Goal: Task Accomplishment & Management: Manage account settings

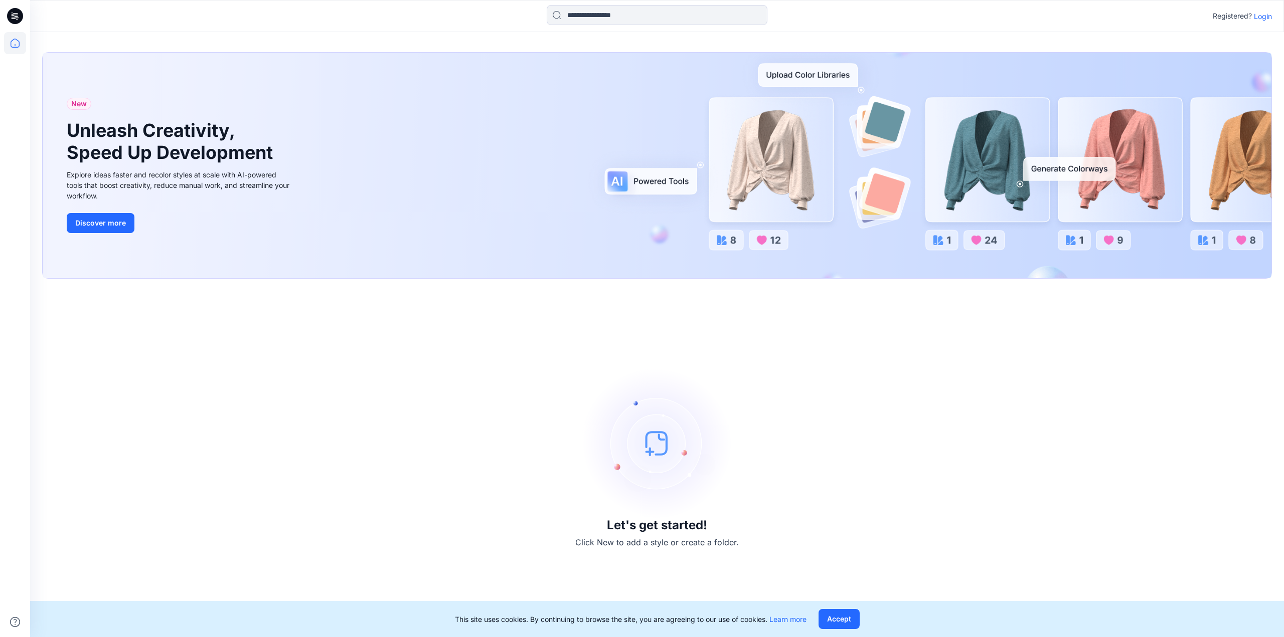
click at [1265, 13] on p "Login" at bounding box center [1263, 16] width 18 height 11
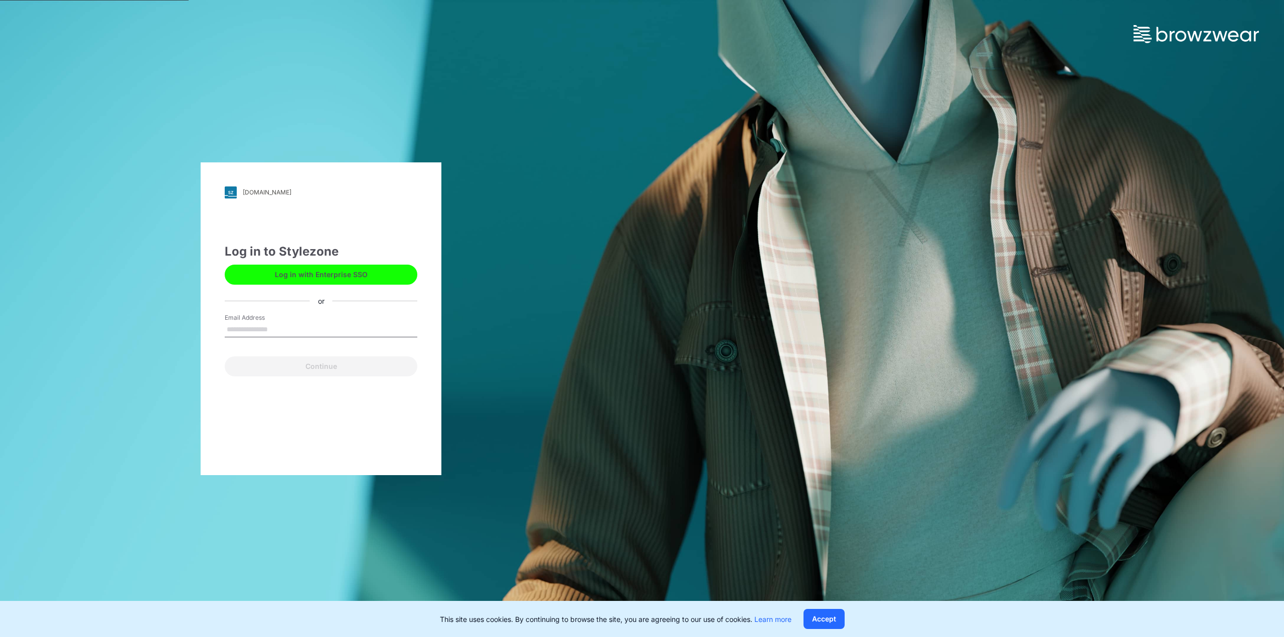
click at [263, 328] on input "Email Address" at bounding box center [321, 329] width 193 height 15
type input "**********"
click at [261, 365] on button "Continue" at bounding box center [321, 367] width 193 height 20
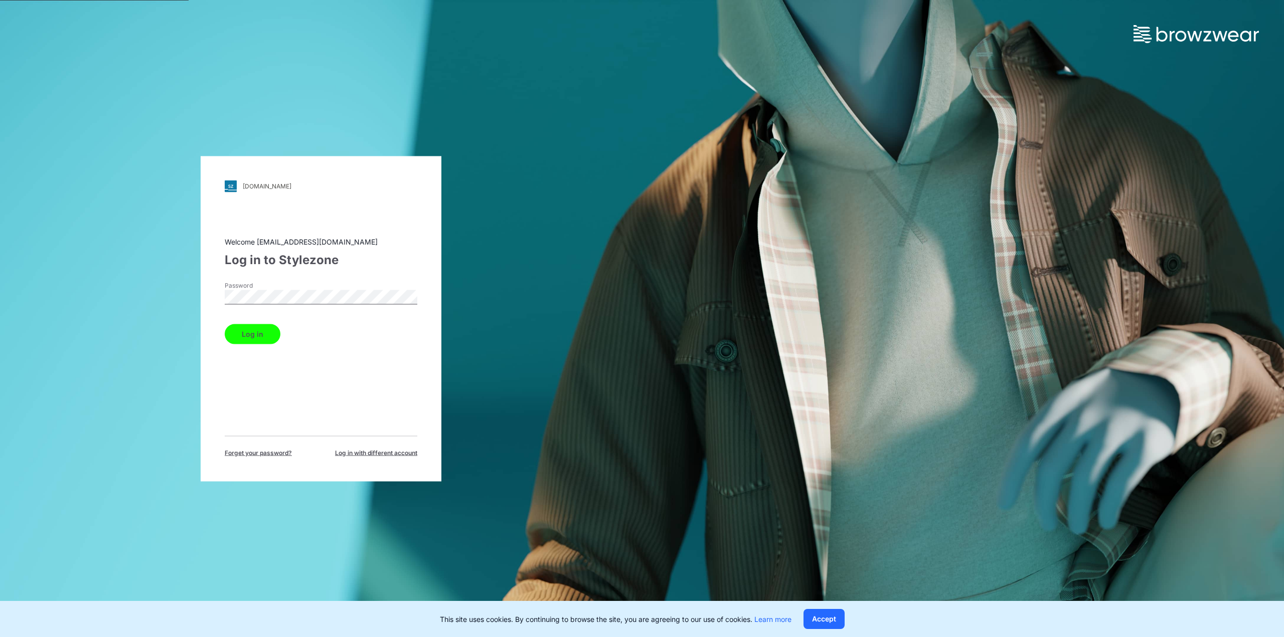
click at [265, 335] on button "Log in" at bounding box center [253, 334] width 56 height 20
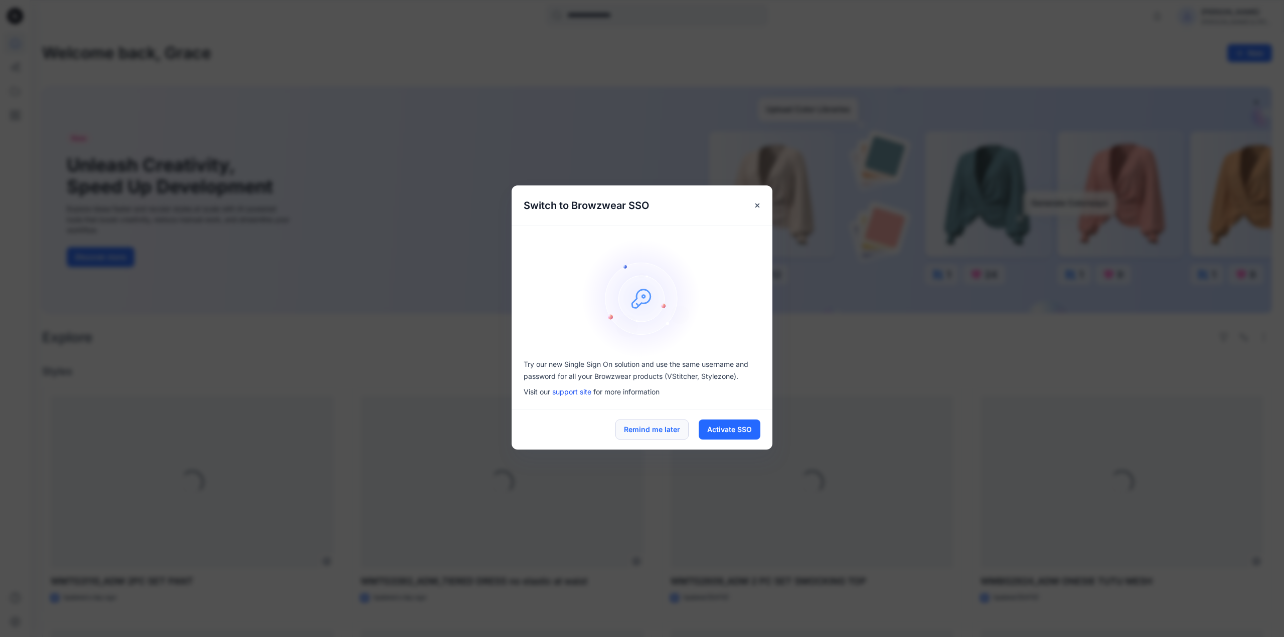
click at [633, 435] on button "Remind me later" at bounding box center [651, 430] width 73 height 20
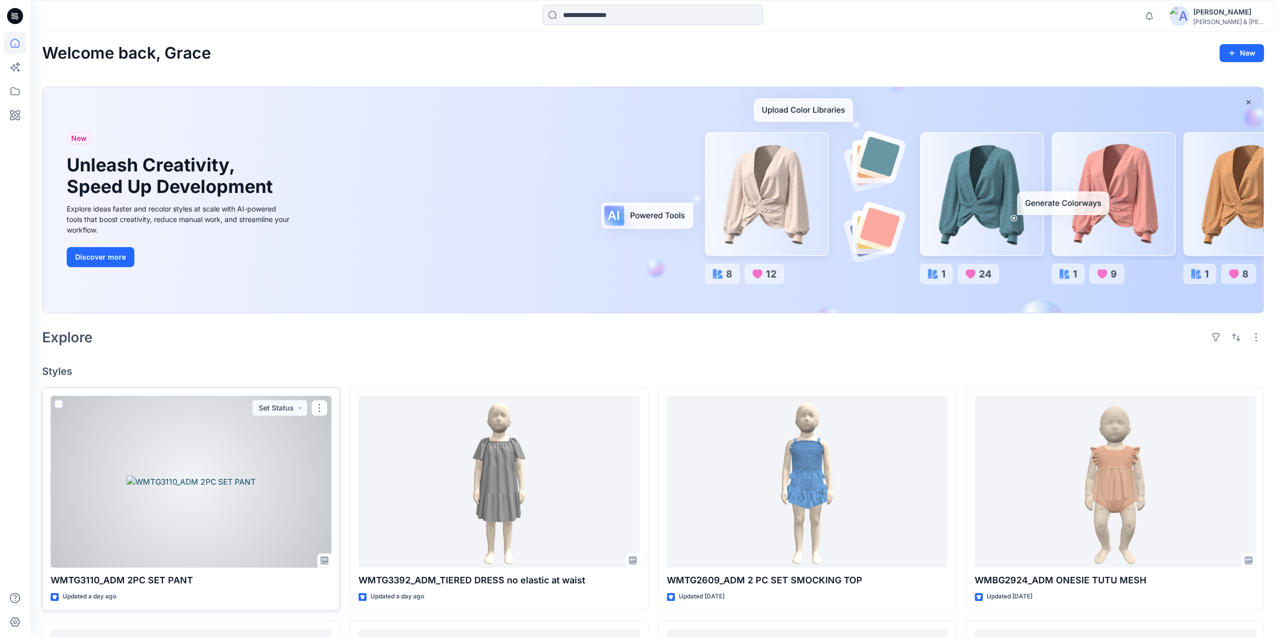
click at [185, 459] on div at bounding box center [191, 482] width 281 height 172
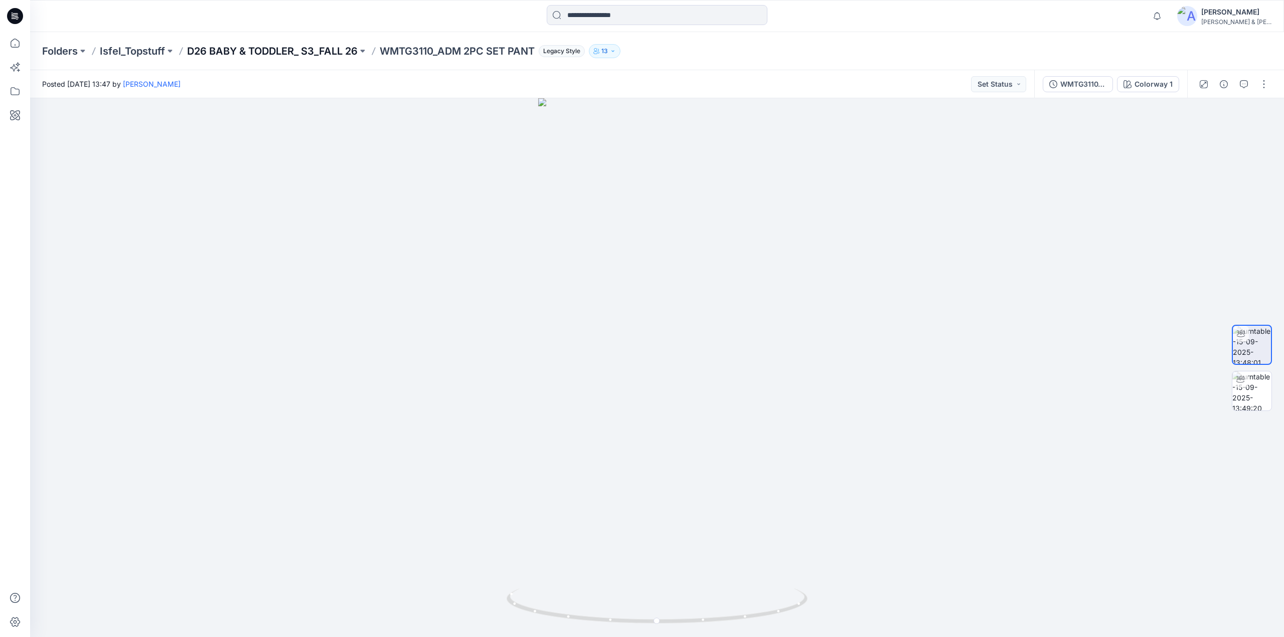
click at [313, 50] on p "D26 BABY & TODDLER_ S3_FALL 26" at bounding box center [272, 51] width 170 height 14
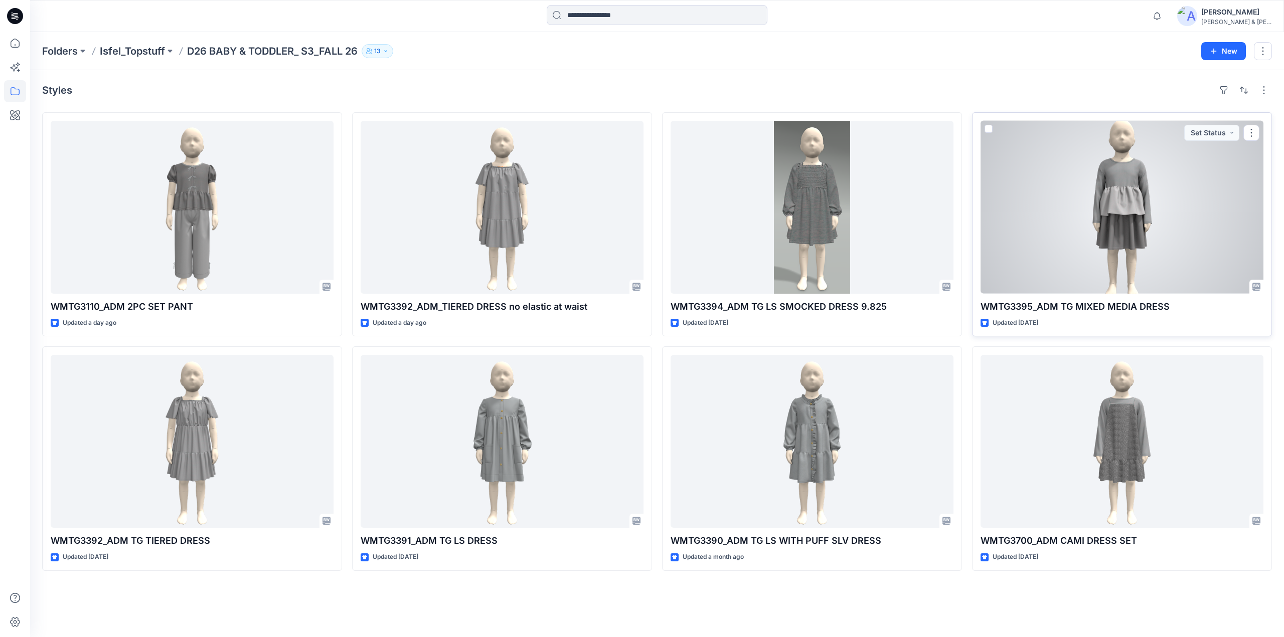
click at [1118, 195] on div at bounding box center [1121, 207] width 283 height 173
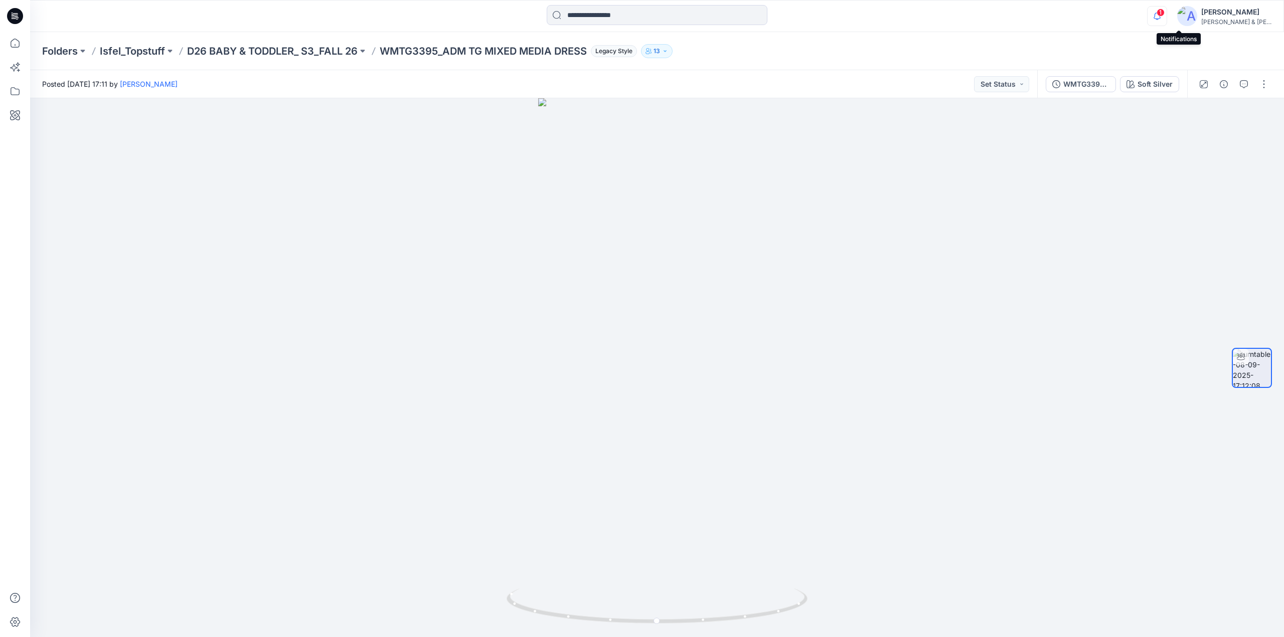
click at [1166, 17] on icon "button" at bounding box center [1156, 16] width 19 height 20
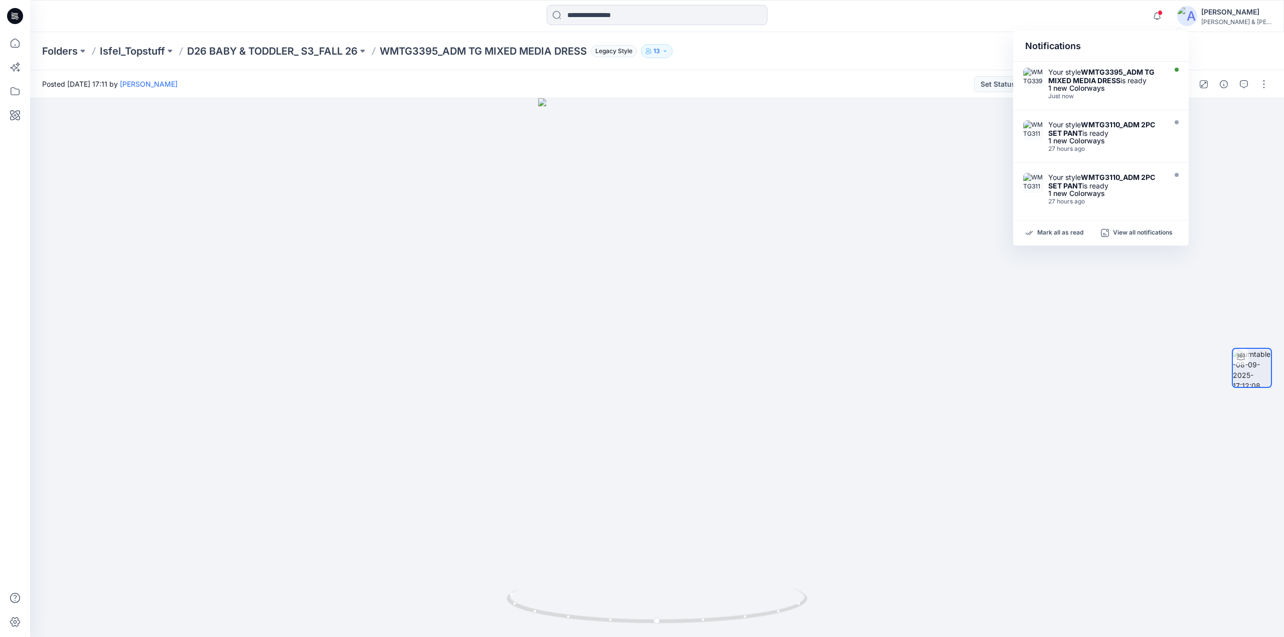
click at [1096, 80] on strong "WMTG3395_ADM TG MIXED MEDIA DRESS" at bounding box center [1101, 76] width 106 height 17
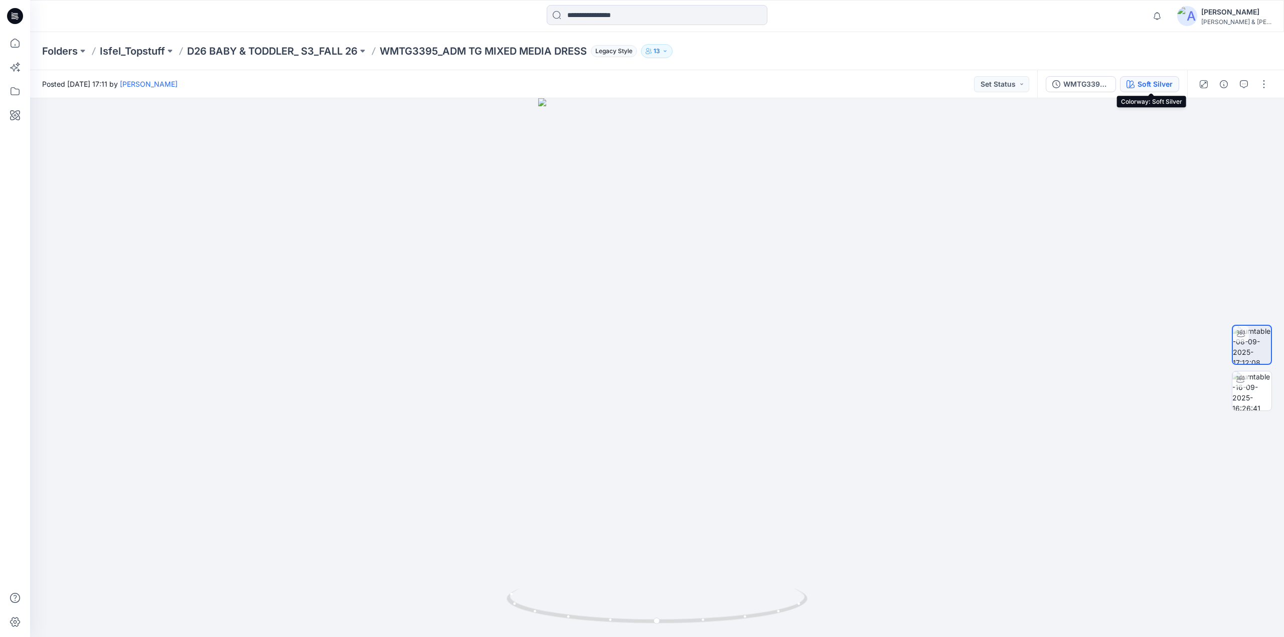
click at [1149, 87] on div "Soft Silver" at bounding box center [1154, 84] width 35 height 11
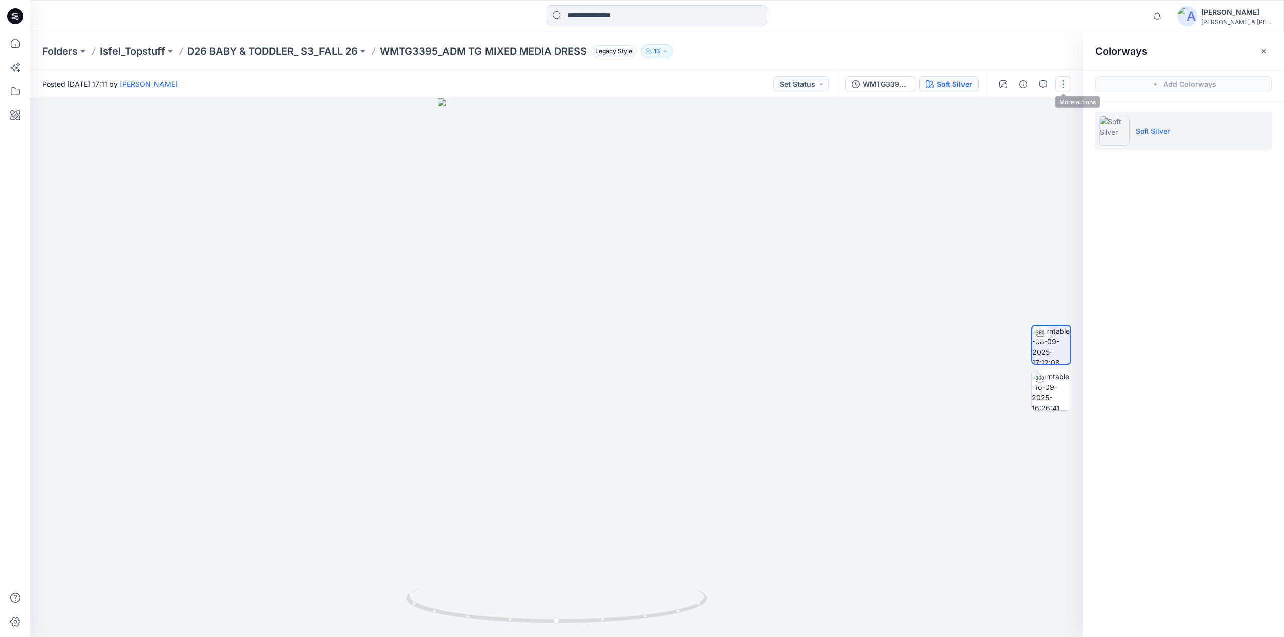
click at [1065, 85] on button "button" at bounding box center [1063, 84] width 16 height 16
click at [1012, 106] on button "Edit" at bounding box center [1021, 107] width 92 height 19
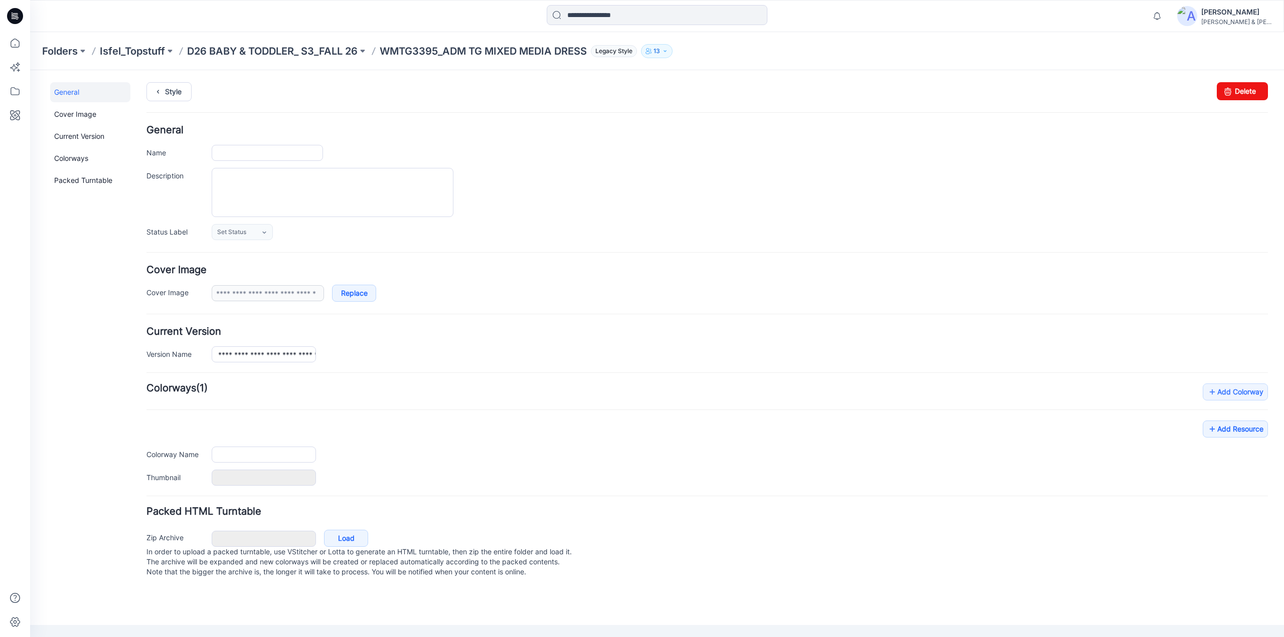
type input "**********"
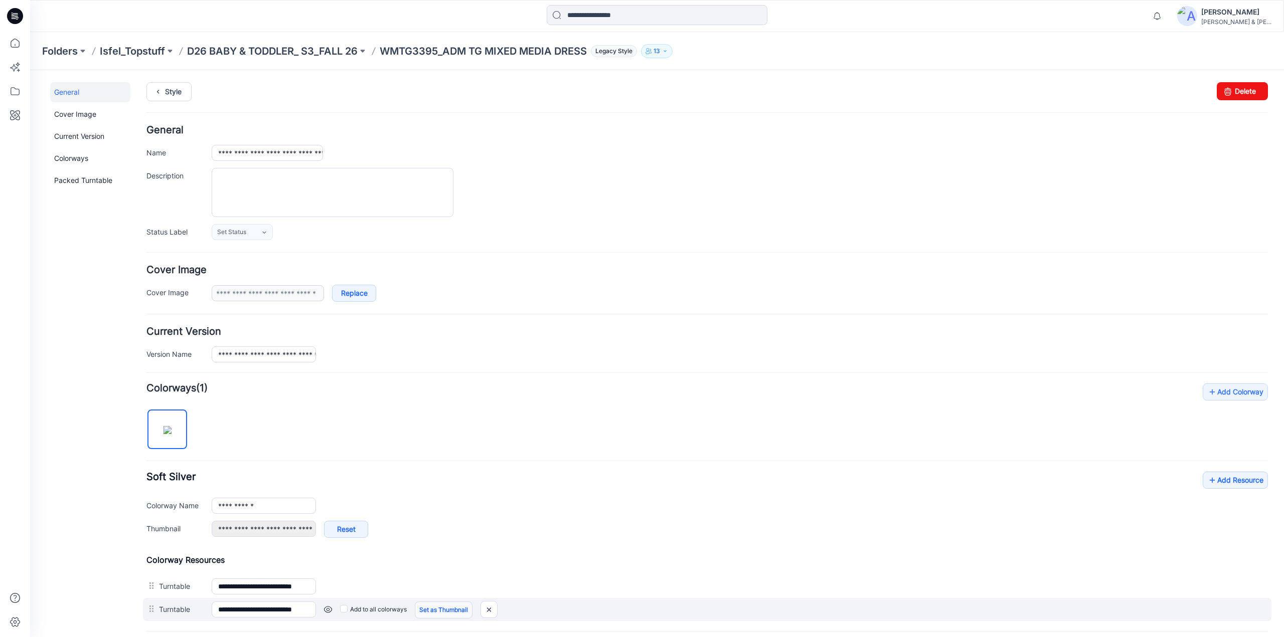
click at [439, 604] on link "Set as Thumbnail" at bounding box center [444, 610] width 58 height 17
type input "**********"
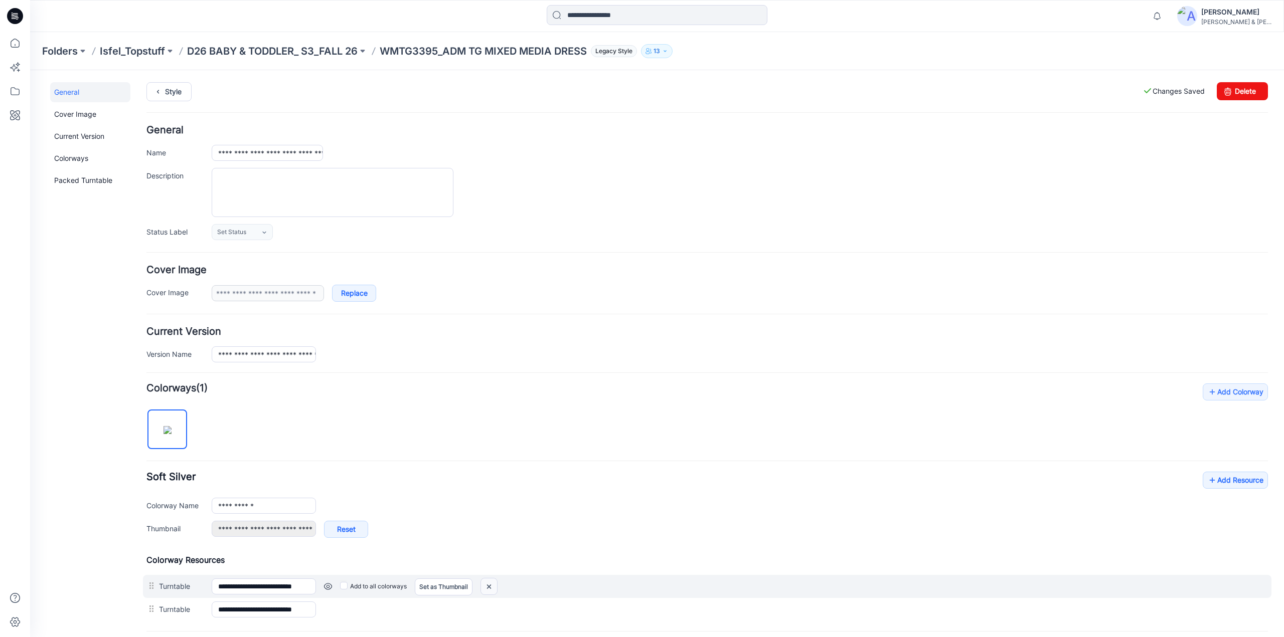
drag, startPoint x: 491, startPoint y: 579, endPoint x: 704, endPoint y: 114, distance: 511.6
click at [491, 579] on img at bounding box center [489, 587] width 16 height 17
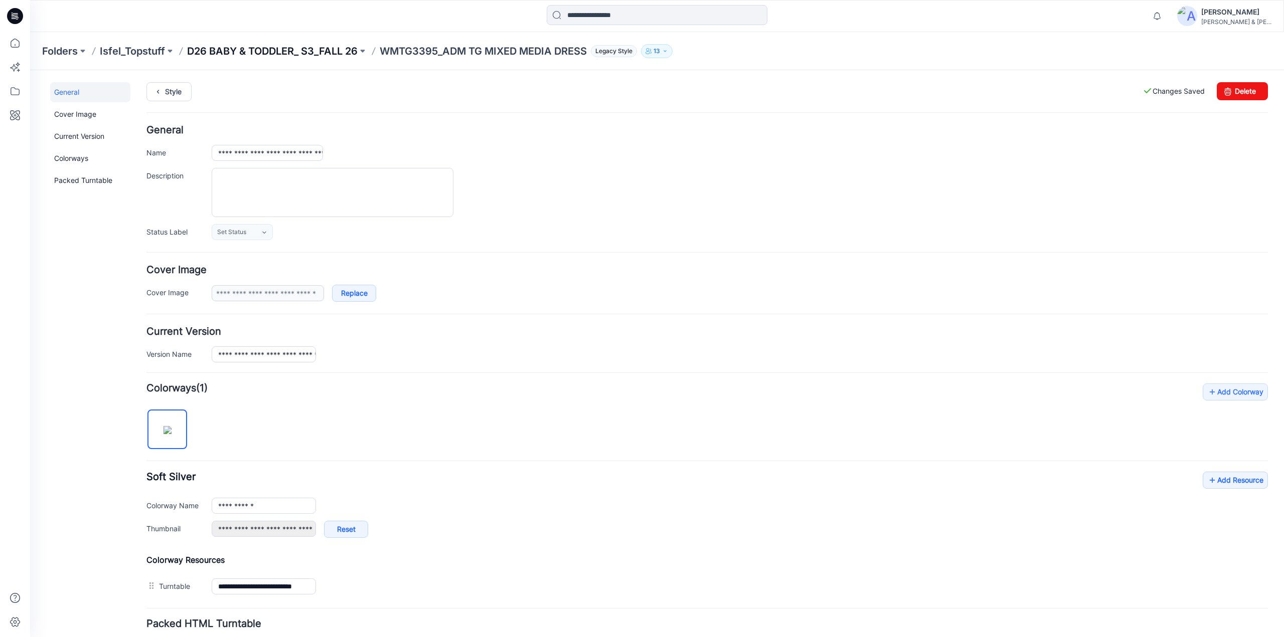
click at [310, 50] on p "D26 BABY & TODDLER_ S3_FALL 26" at bounding box center [272, 51] width 170 height 14
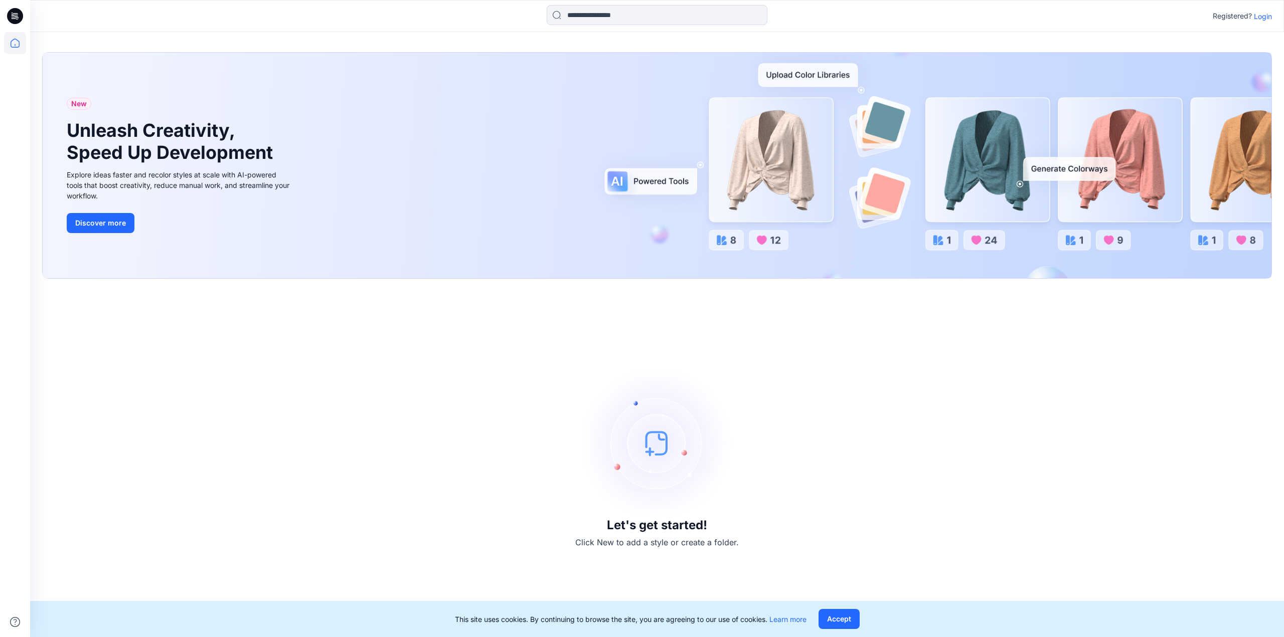
click at [1265, 16] on p "Login" at bounding box center [1263, 16] width 18 height 11
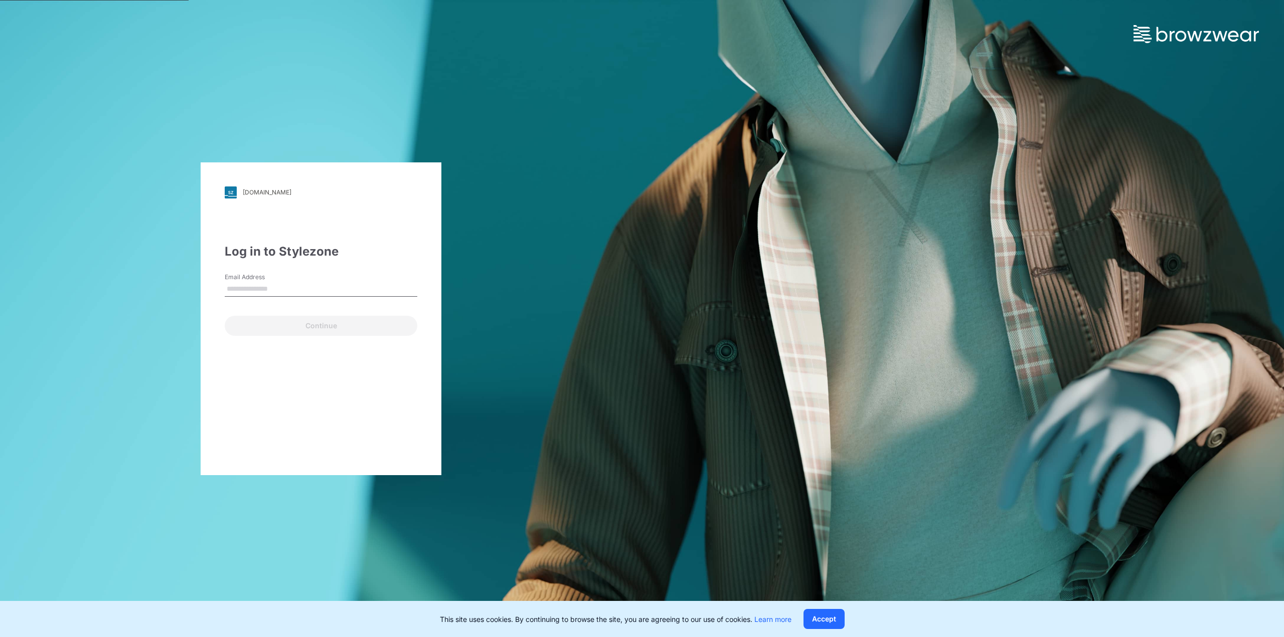
type input "**********"
click at [290, 330] on button "Continue" at bounding box center [321, 326] width 193 height 20
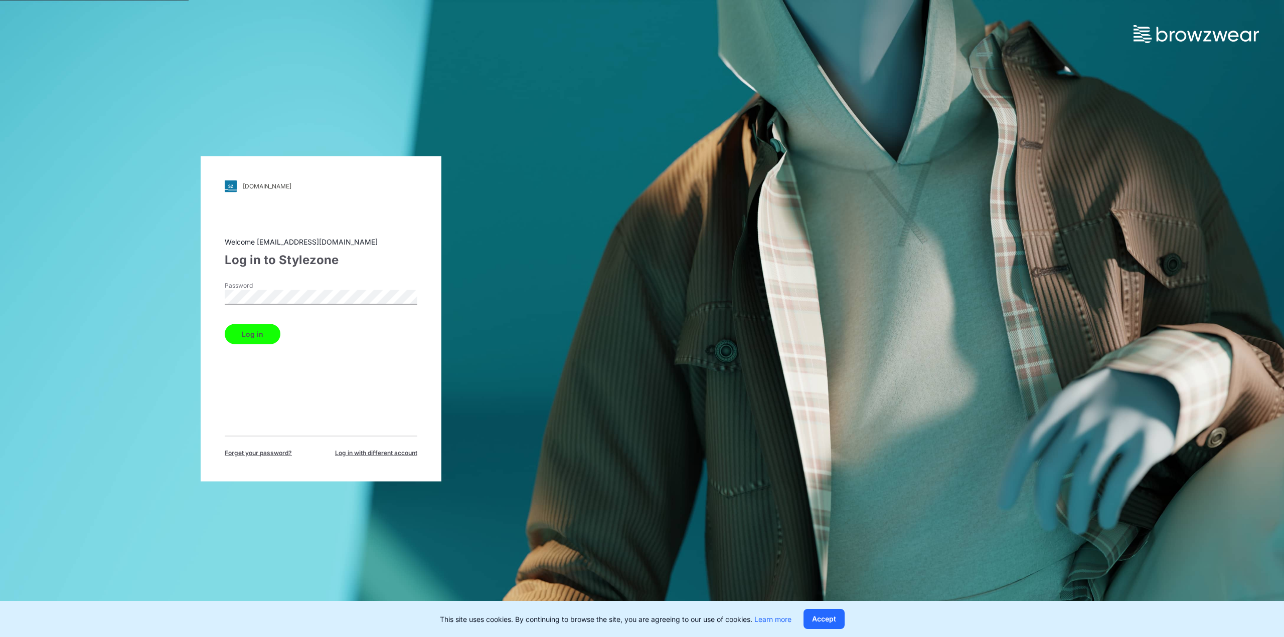
click at [246, 336] on button "Log in" at bounding box center [253, 334] width 56 height 20
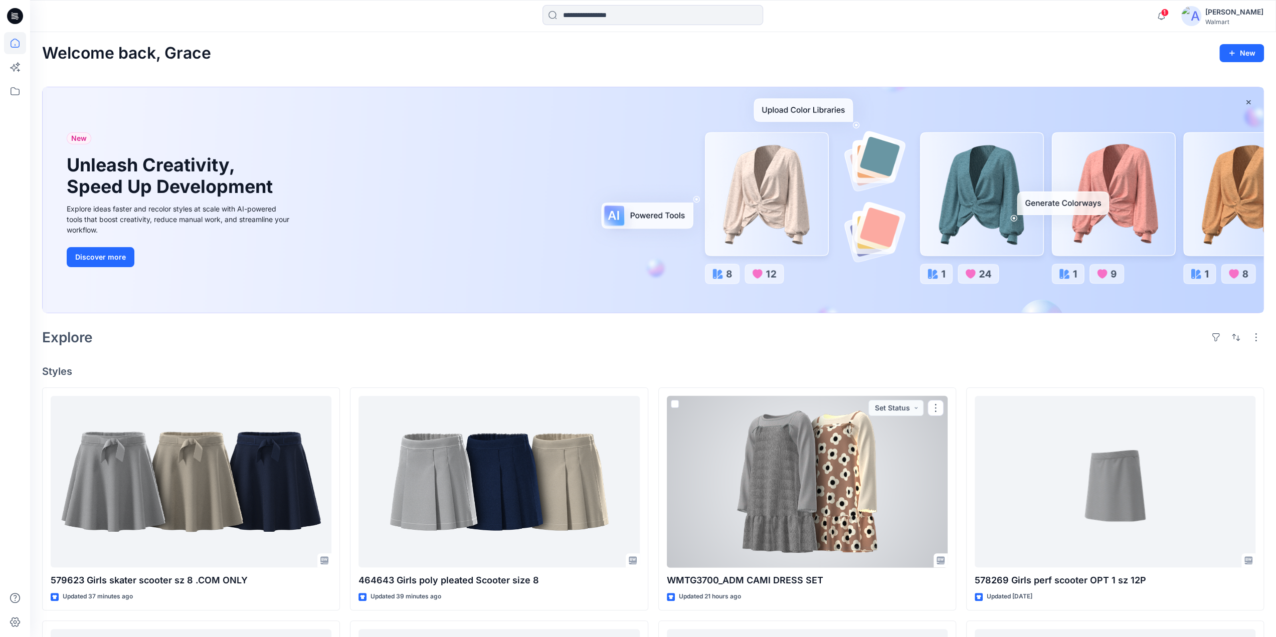
click at [779, 460] on div at bounding box center [807, 482] width 281 height 172
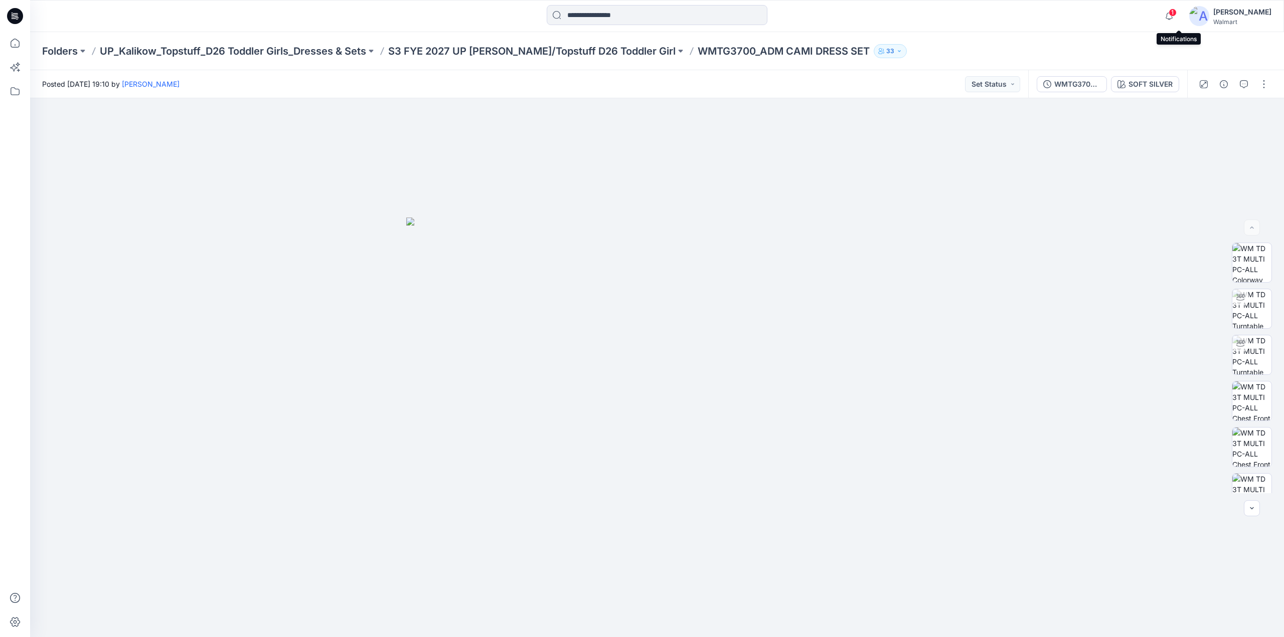
click at [1175, 14] on div "1" at bounding box center [1167, 10] width 16 height 8
click at [586, 56] on p "S3 FYE 2027 UP Kalikow/Topstuff D26 Toddler Girl" at bounding box center [531, 51] width 287 height 14
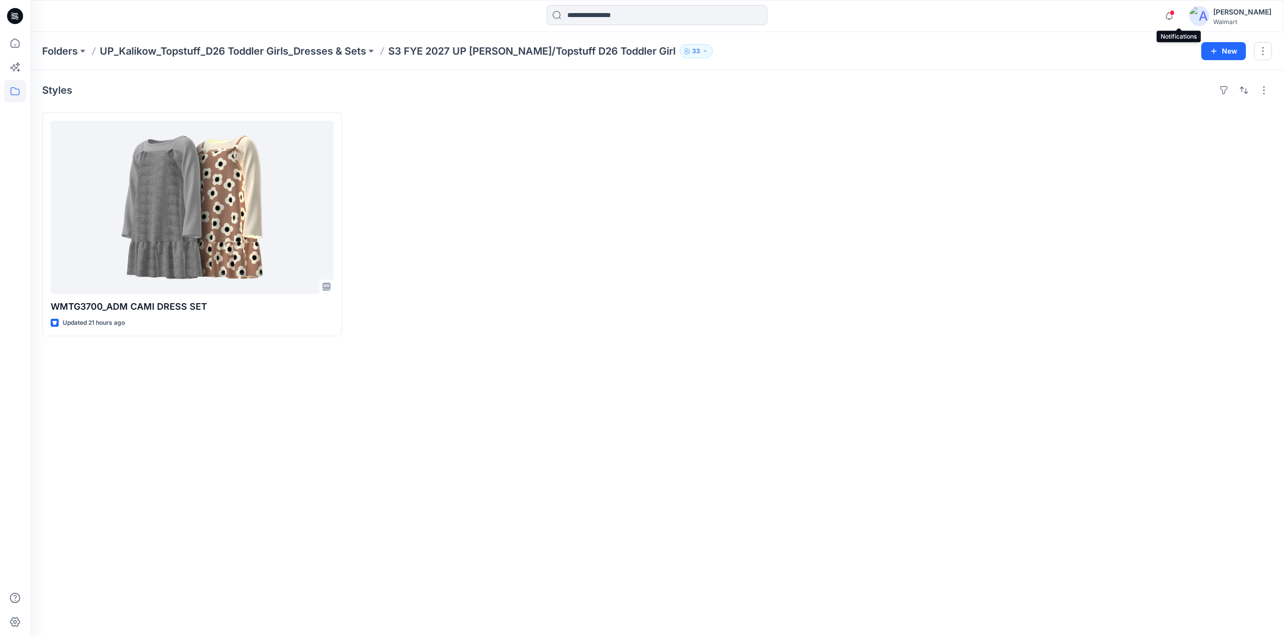
click at [1174, 13] on span at bounding box center [1171, 13] width 5 height 6
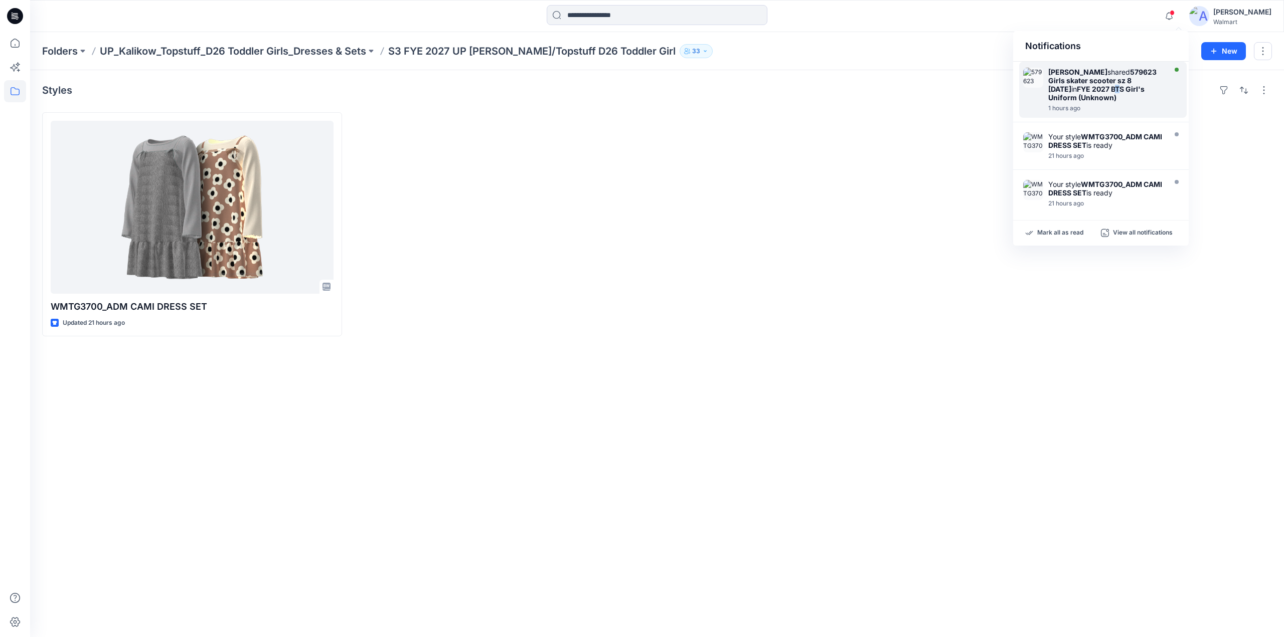
click at [1089, 85] on strong "FYE 2027 BTS Girl's Uniform (Unknown)" at bounding box center [1096, 93] width 96 height 17
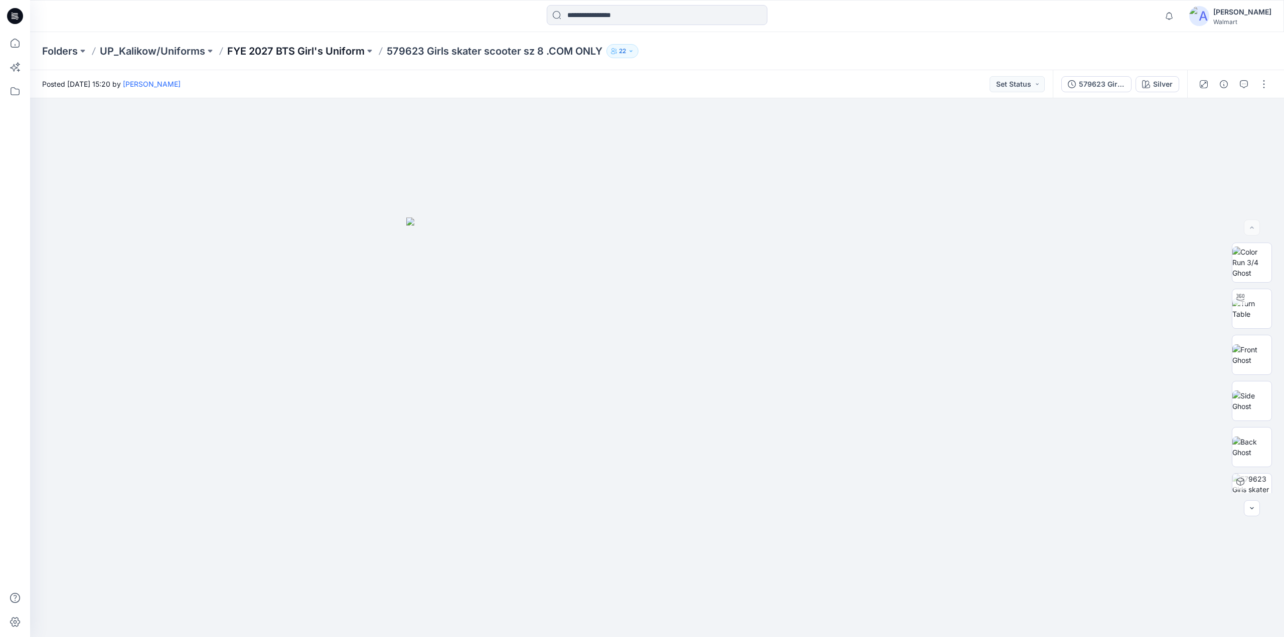
click at [322, 48] on p "FYE 2027 BTS Girl's Uniform" at bounding box center [295, 51] width 137 height 14
